Goal: Information Seeking & Learning: Learn about a topic

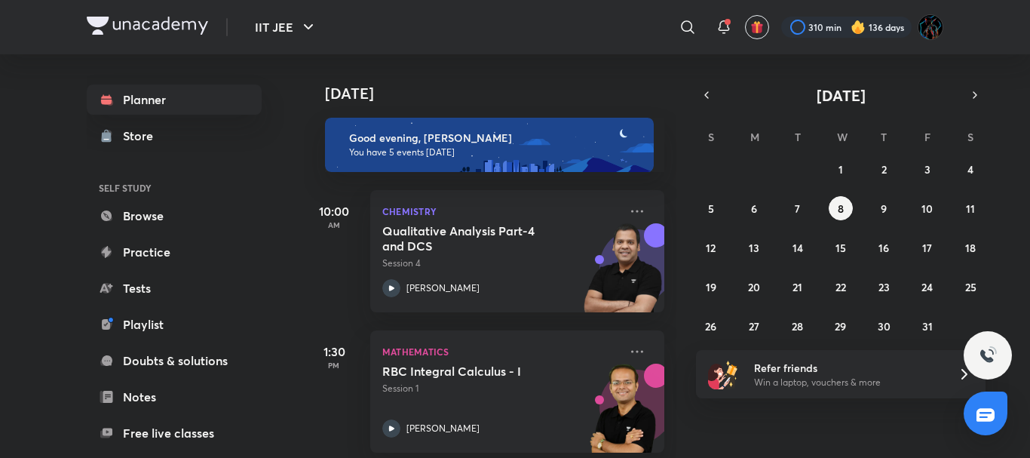
scroll to position [439, 0]
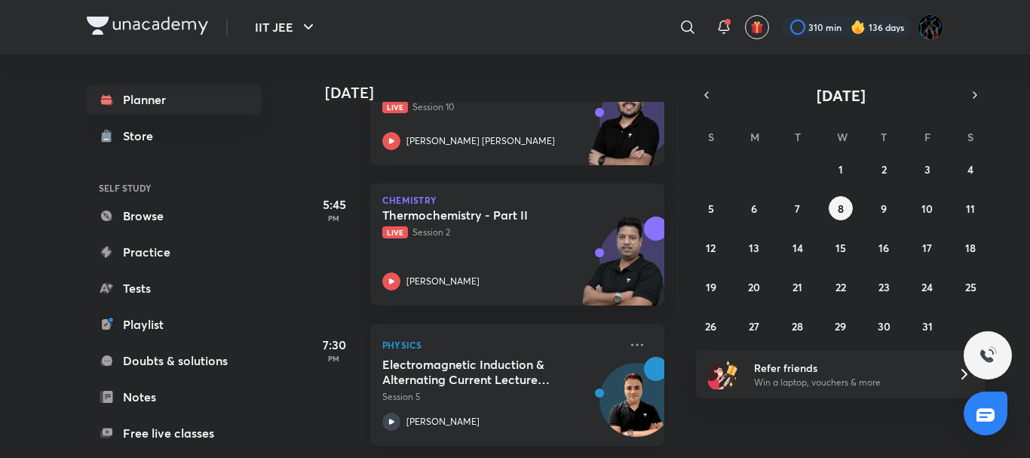
click at [550, 371] on h5 "Electromagnetic Induction & Alternating Current Lecture - 5" at bounding box center [476, 372] width 188 height 30
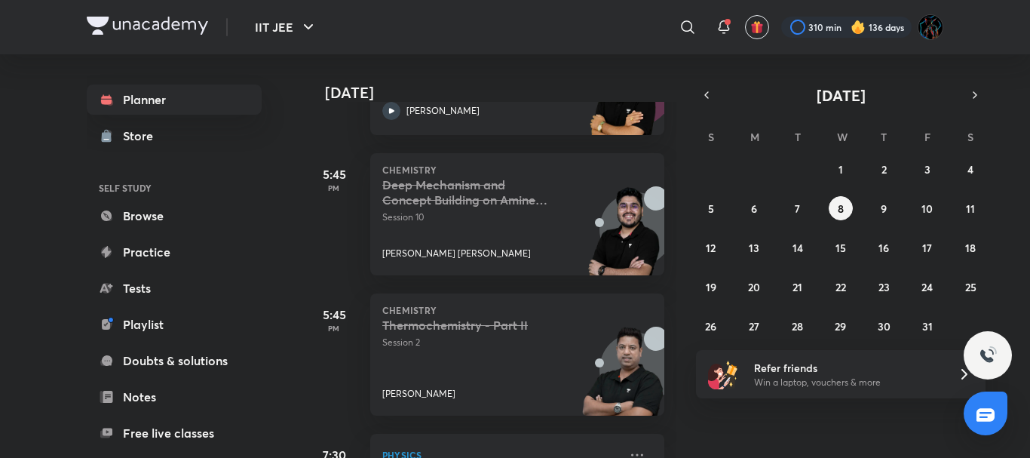
scroll to position [439, 0]
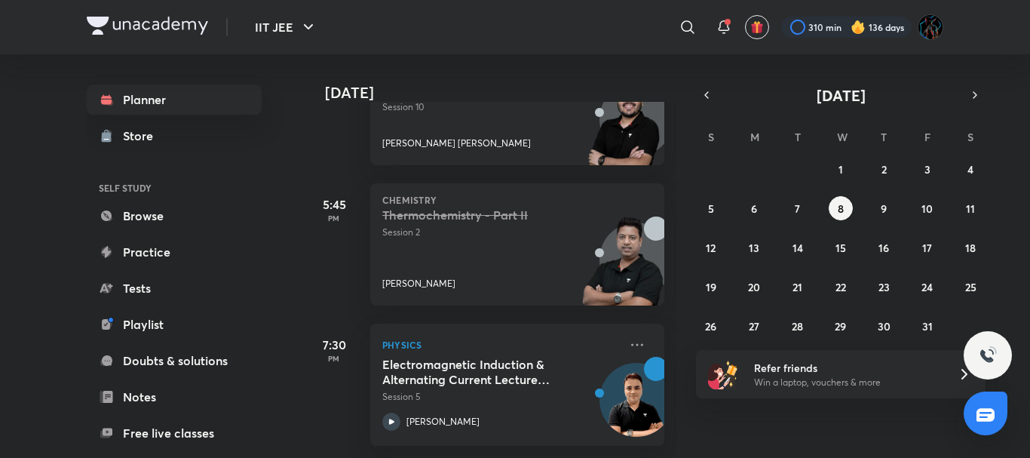
click at [484, 246] on div "Thermochemistry - Part II Session 2 [PERSON_NAME]" at bounding box center [500, 248] width 237 height 83
click at [432, 228] on div "Thermochemistry - Part II Session 2 [PERSON_NAME]" at bounding box center [500, 248] width 237 height 83
click at [562, 228] on div "Thermochemistry - Part II Session 2 [PERSON_NAME]" at bounding box center [500, 248] width 237 height 83
click at [885, 211] on abbr "9" at bounding box center [884, 208] width 6 height 14
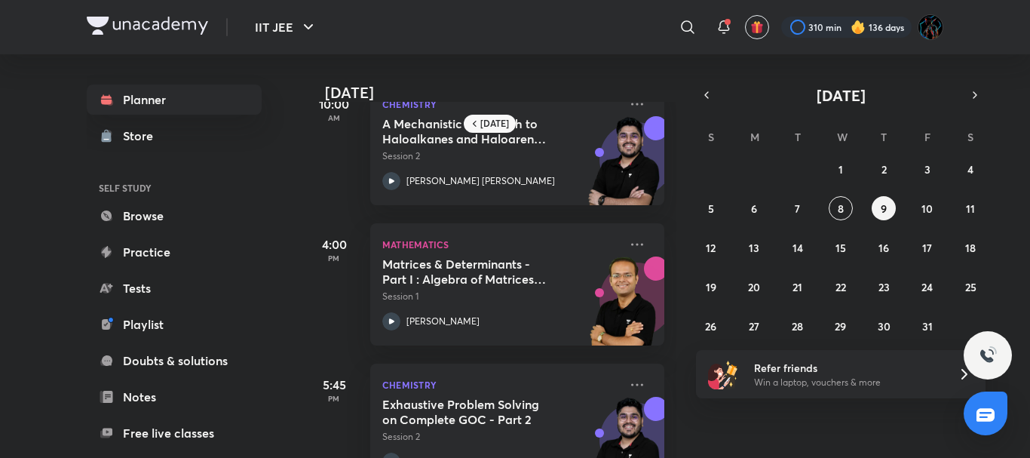
scroll to position [0, 0]
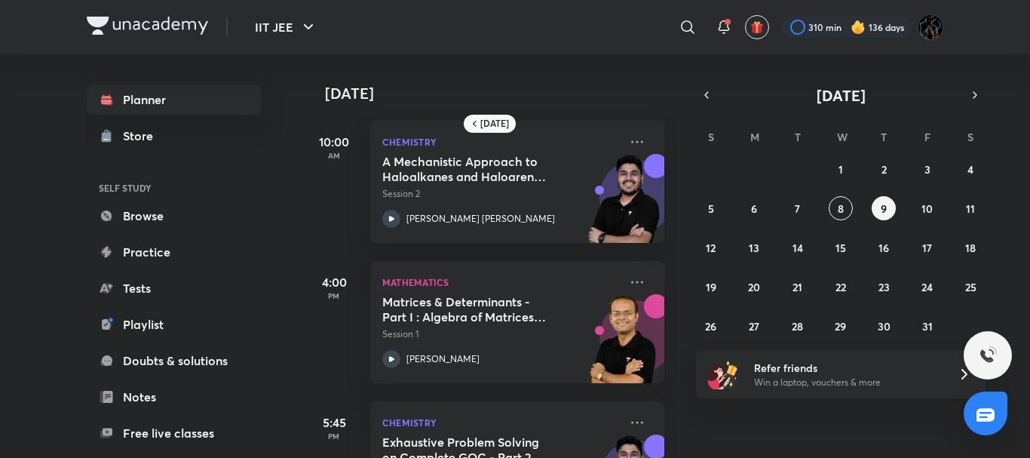
click at [623, 60] on div "[DATE]" at bounding box center [491, 78] width 375 height 48
click at [176, 23] on img at bounding box center [147, 26] width 121 height 18
